Goal: Navigation & Orientation: Find specific page/section

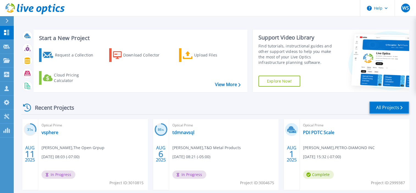
click at [391, 108] on link "All Projects" at bounding box center [389, 108] width 40 height 12
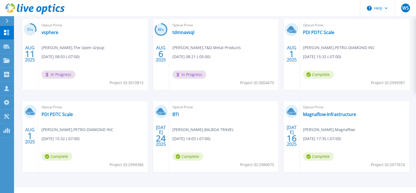
scroll to position [110, 0]
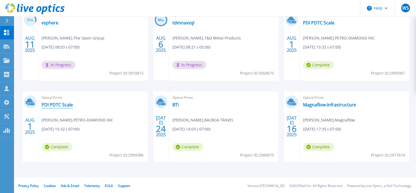
click at [54, 105] on link "PDI PDTC Scale" at bounding box center [56, 104] width 31 height 5
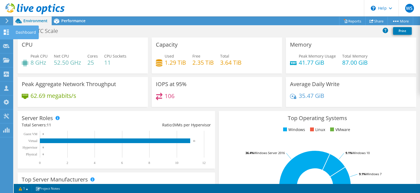
click at [7, 33] on icon at bounding box center [6, 32] width 7 height 5
